Goal: Information Seeking & Learning: Learn about a topic

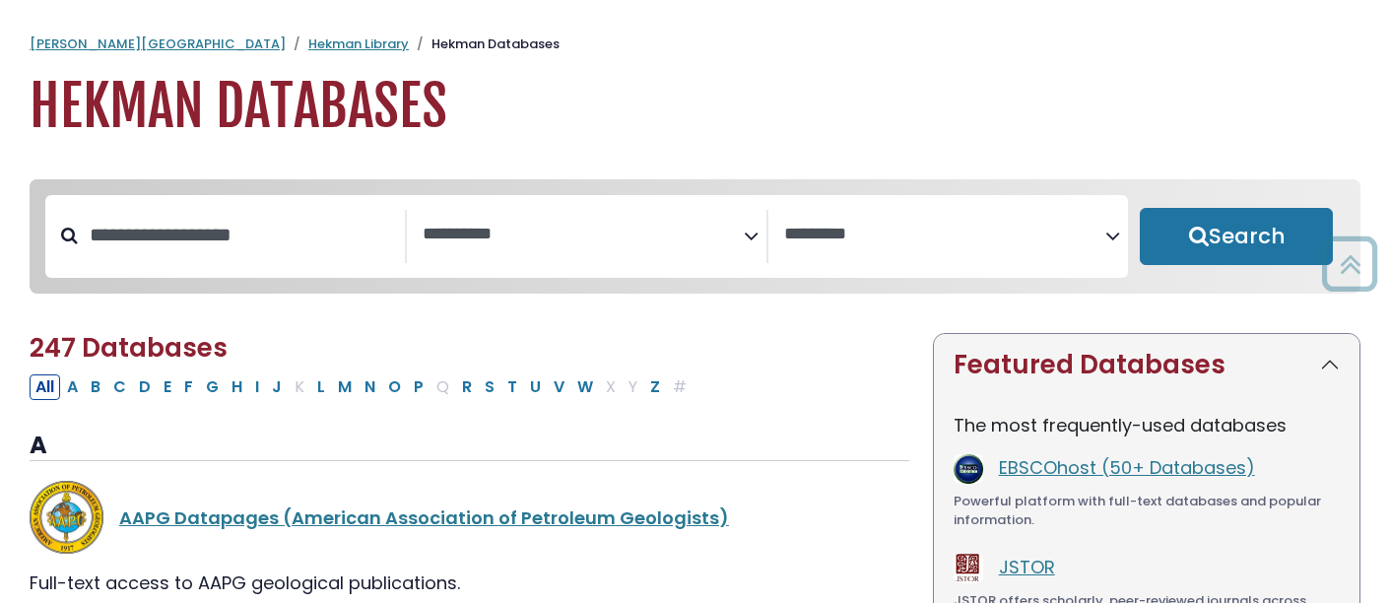
select select "Database Subject Filter"
select select "Database Vendors Filter"
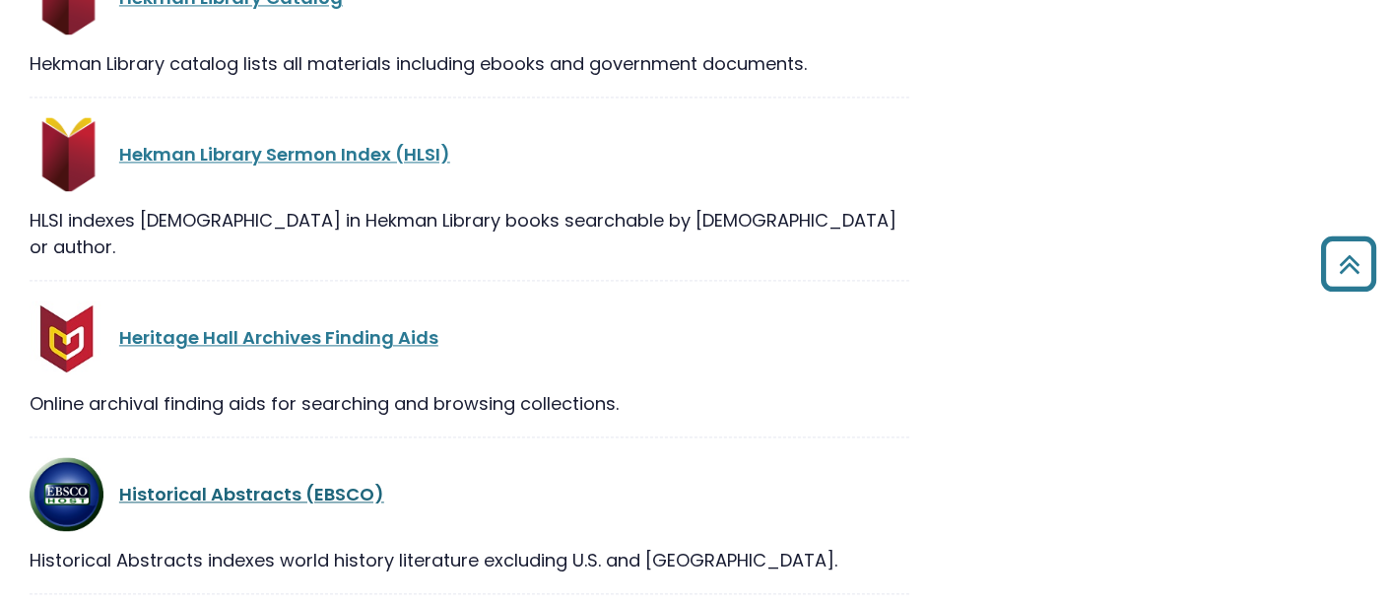
click at [228, 482] on link "Historical Abstracts (EBSCO)" at bounding box center [251, 494] width 265 height 25
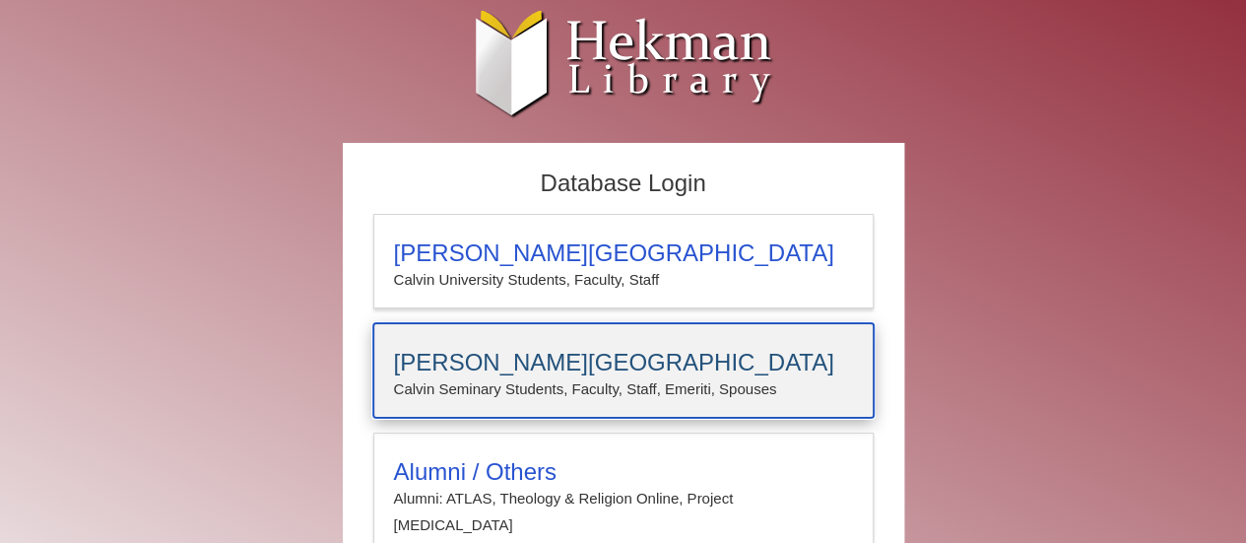
click at [552, 368] on h3 "Calvin Theological Seminary" at bounding box center [623, 363] width 459 height 28
